Goal: Information Seeking & Learning: Learn about a topic

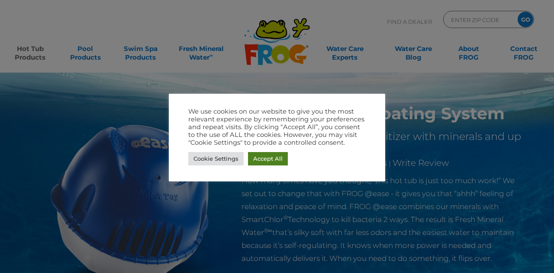
click at [267, 158] on link "Accept All" at bounding box center [268, 158] width 40 height 13
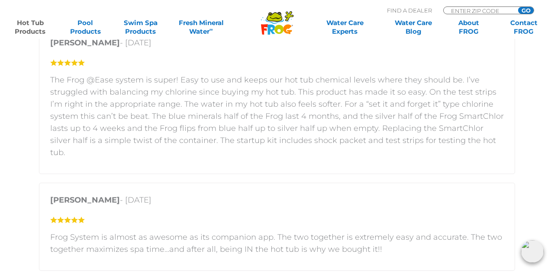
scroll to position [1364, 0]
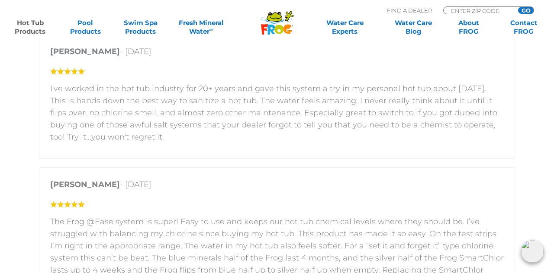
click at [35, 25] on link "Hot Tub Products" at bounding box center [30, 27] width 43 height 17
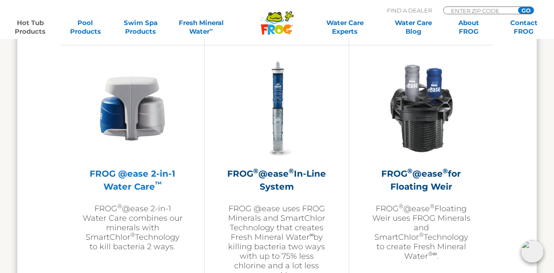
scroll to position [1261, 0]
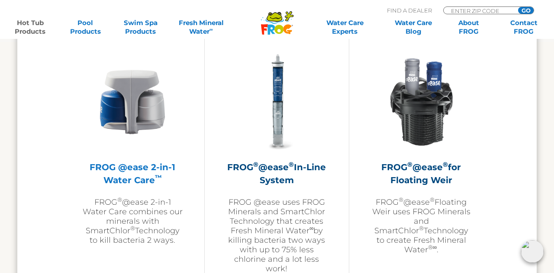
click at [133, 177] on h2 "FROG @ease 2-in-1 Water Care ™" at bounding box center [132, 174] width 100 height 26
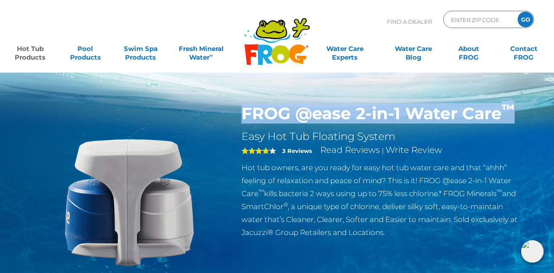
drag, startPoint x: 243, startPoint y: 113, endPoint x: 529, endPoint y: 116, distance: 286.0
click at [529, 116] on div "FROG @ease 2-in-1 Water Care ™ Easy Hot Tub Floating System 4 3 Reviews Read Re…" at bounding box center [383, 174] width 296 height 140
copy h1 "FROG @ease 2-in-1 Water Care ™"
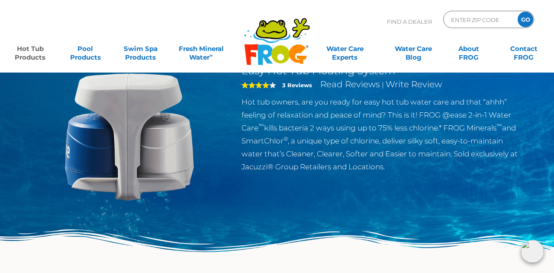
scroll to position [68, 0]
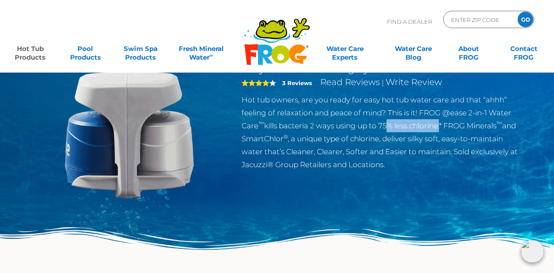
drag, startPoint x: 441, startPoint y: 127, endPoint x: 385, endPoint y: 128, distance: 56.3
click at [385, 128] on p "Hot tub owners, are you ready for easy hot tub water care and that “ahhh” feeli…" at bounding box center [382, 132] width 283 height 78
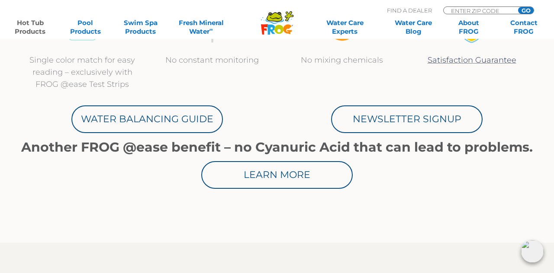
scroll to position [461, 0]
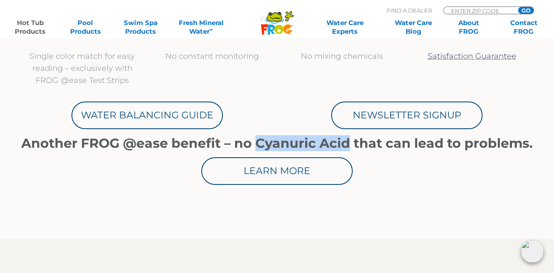
drag, startPoint x: 256, startPoint y: 141, endPoint x: 351, endPoint y: 141, distance: 95.2
click at [351, 141] on h1 "Another FROG @ease benefit – no Cyanuric Acid that can lead to problems." at bounding box center [276, 143] width 519 height 15
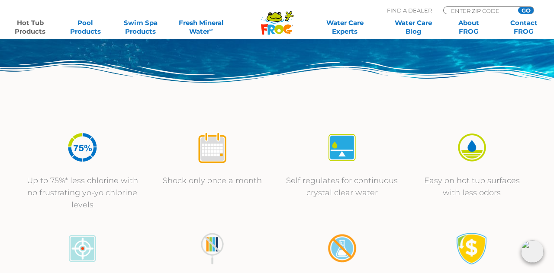
scroll to position [0, 0]
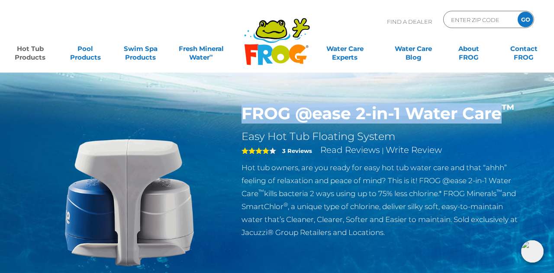
drag, startPoint x: 243, startPoint y: 114, endPoint x: 502, endPoint y: 116, distance: 258.8
click at [502, 116] on h1 "FROG @ease 2-in-1 Water Care ™" at bounding box center [382, 114] width 283 height 20
copy h1 "FROG @ease 2-in-1 Water Care"
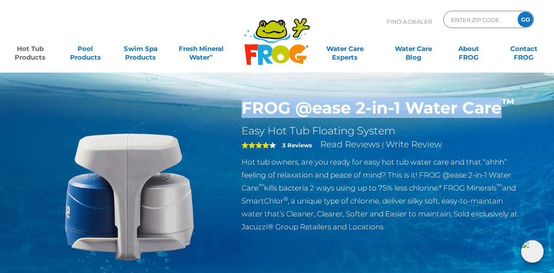
scroll to position [6, 0]
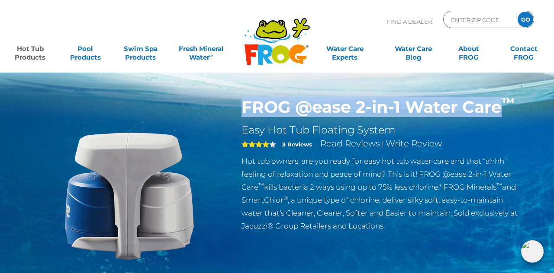
click at [368, 111] on h1 "FROG @ease 2-in-1 Water Care ™" at bounding box center [382, 107] width 283 height 20
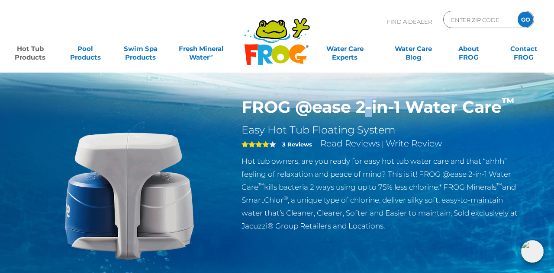
click at [368, 111] on h1 "FROG @ease 2-in-1 Water Care ™" at bounding box center [382, 107] width 283 height 20
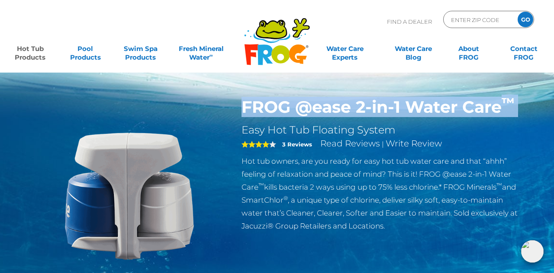
click at [368, 111] on h1 "FROG @ease 2-in-1 Water Care ™" at bounding box center [382, 107] width 283 height 20
